Goal: Transaction & Acquisition: Purchase product/service

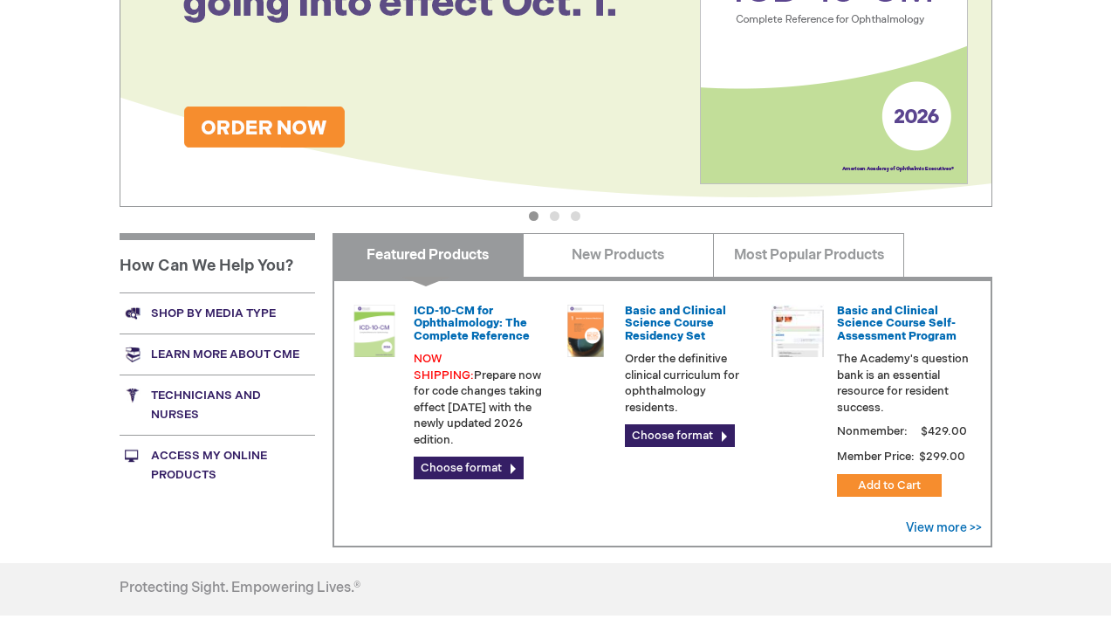
scroll to position [506, 0]
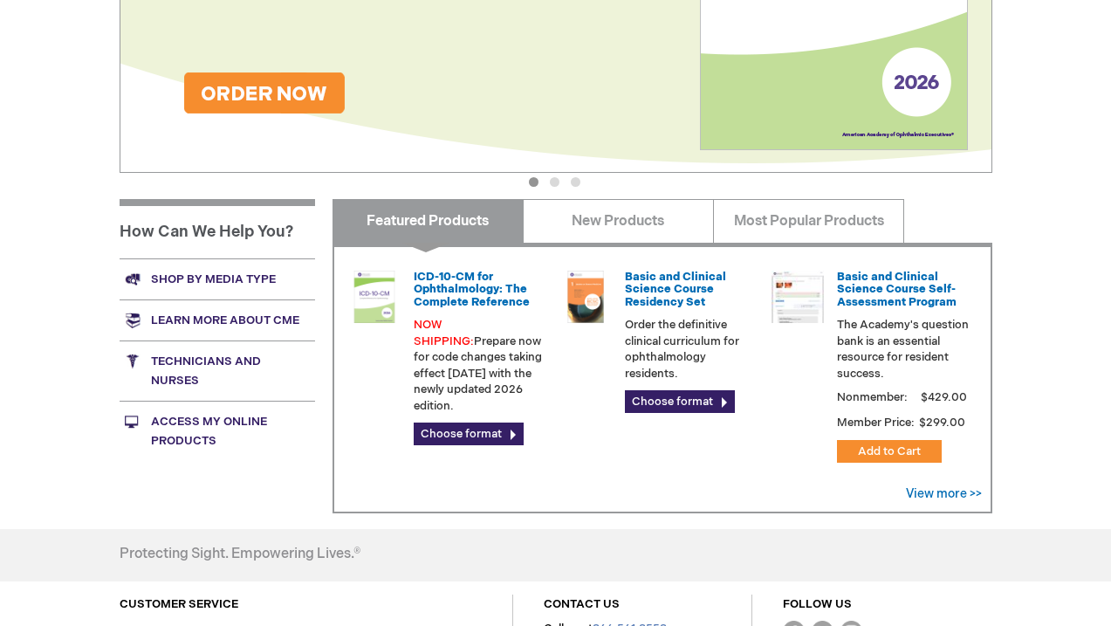
click at [193, 431] on link "Access My Online Products" at bounding box center [218, 431] width 196 height 60
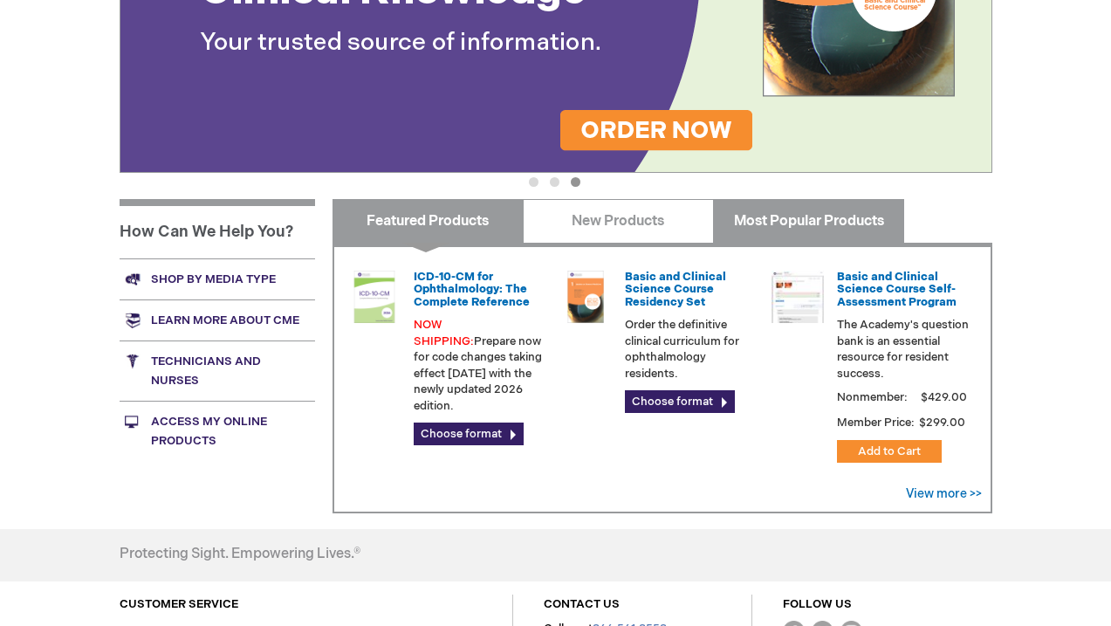
click at [760, 230] on link "Most Popular Products" at bounding box center [808, 221] width 191 height 44
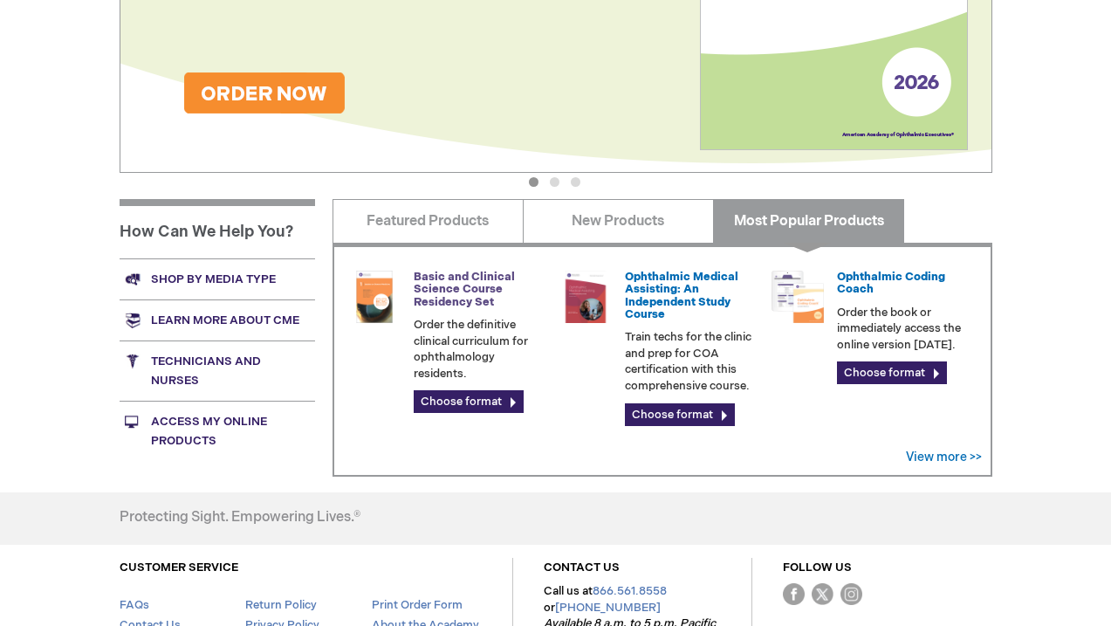
click at [458, 279] on link "Basic and Clinical Science Course Residency Set" at bounding box center [464, 289] width 101 height 39
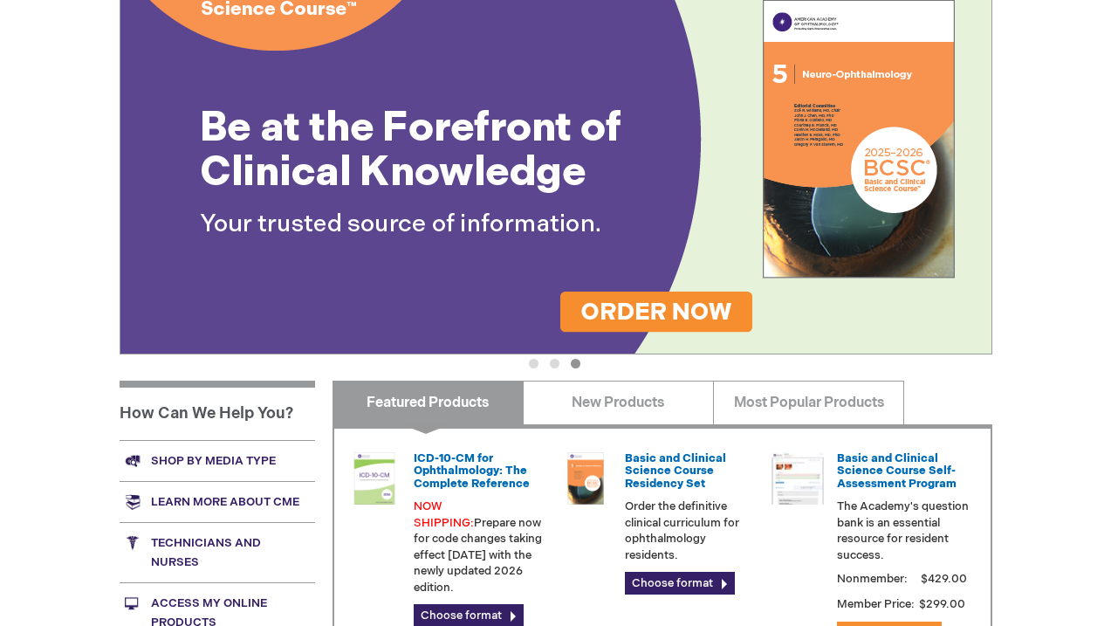
scroll to position [187, 0]
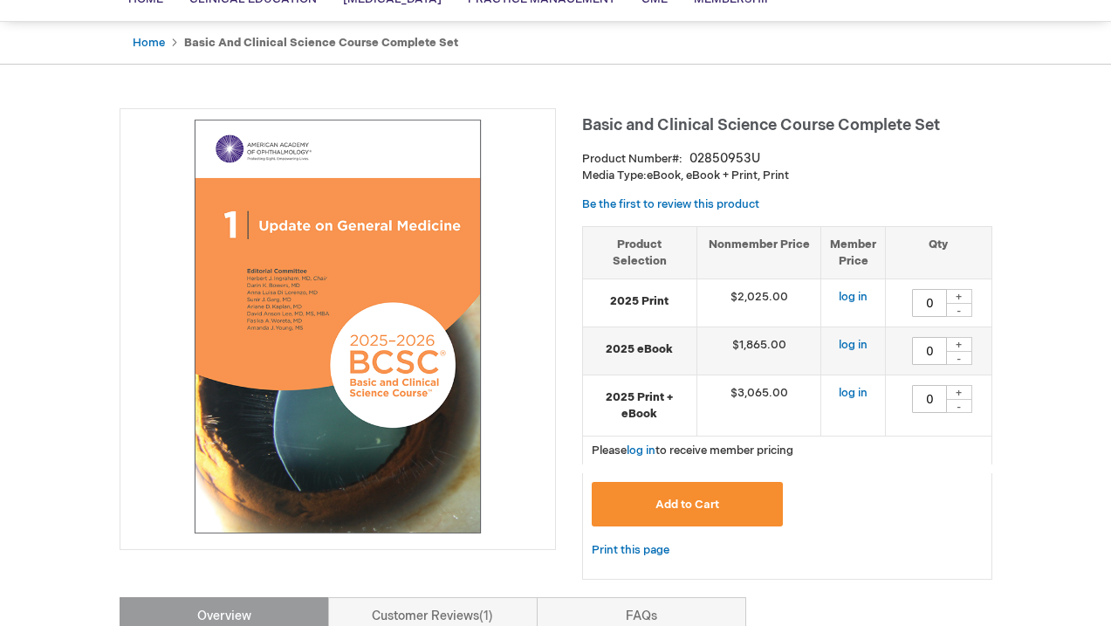
scroll to position [150, 0]
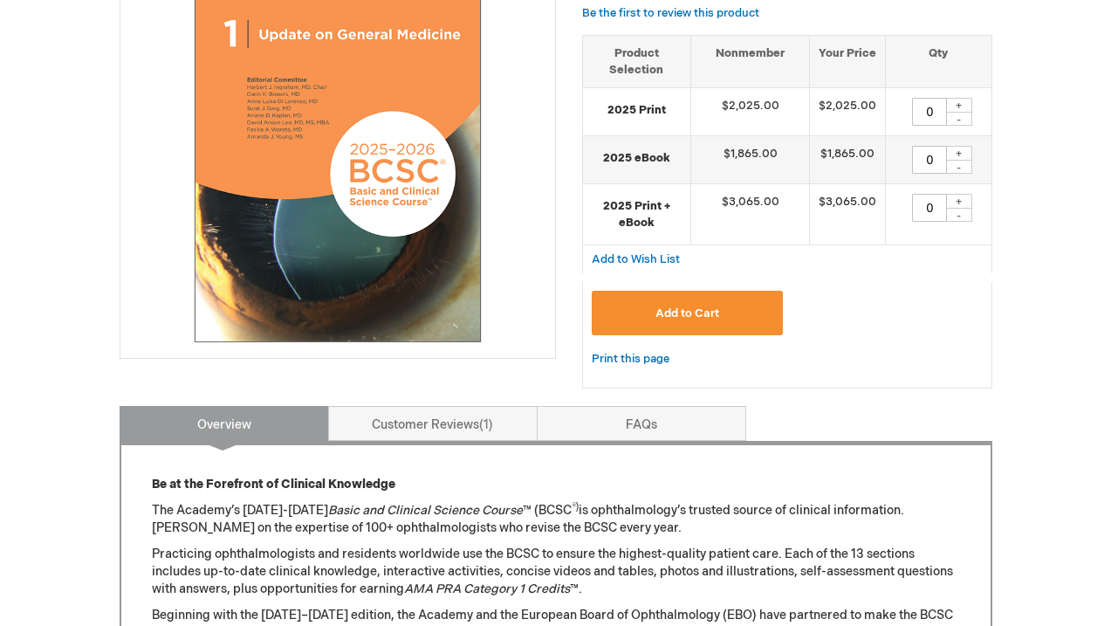
scroll to position [361, 0]
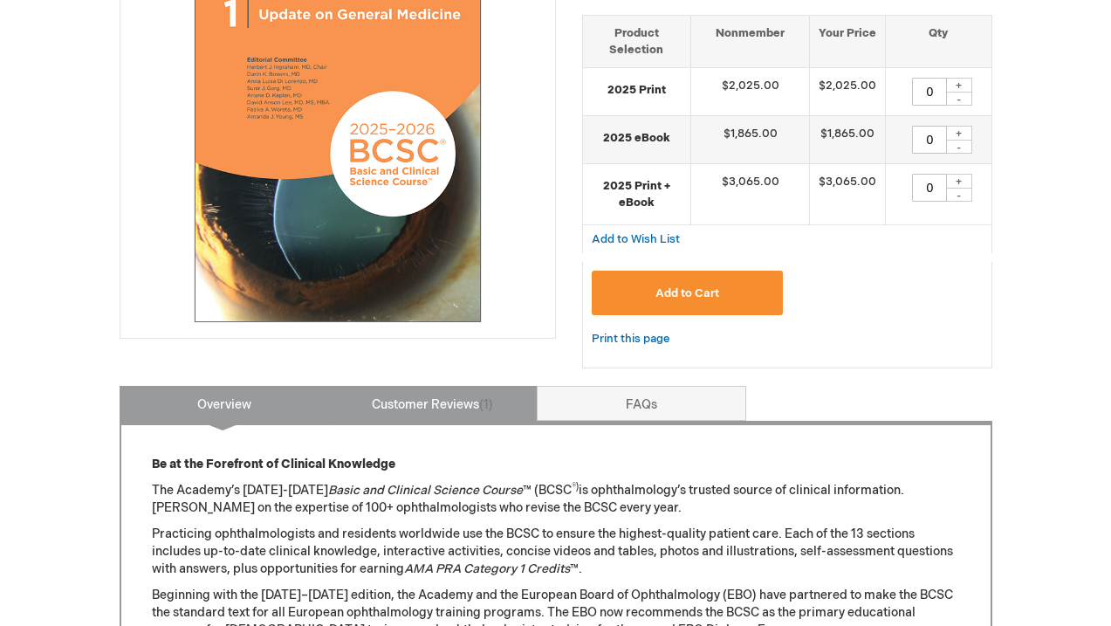
click at [504, 392] on link "Customer Reviews 1" at bounding box center [433, 403] width 210 height 35
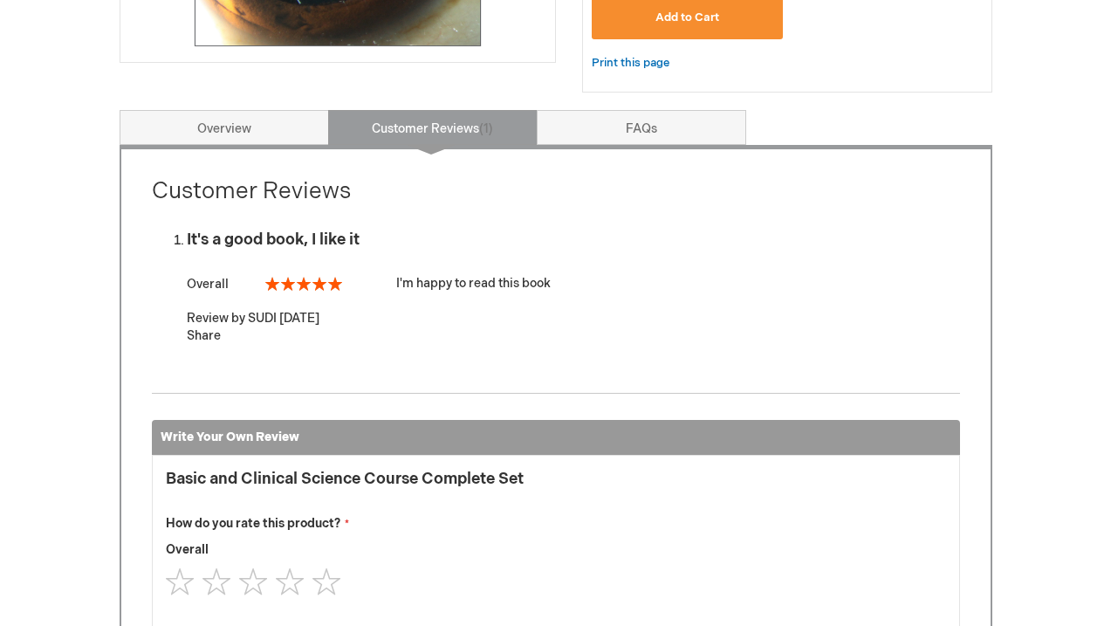
scroll to position [566, 0]
